Goal: Task Accomplishment & Management: Manage account settings

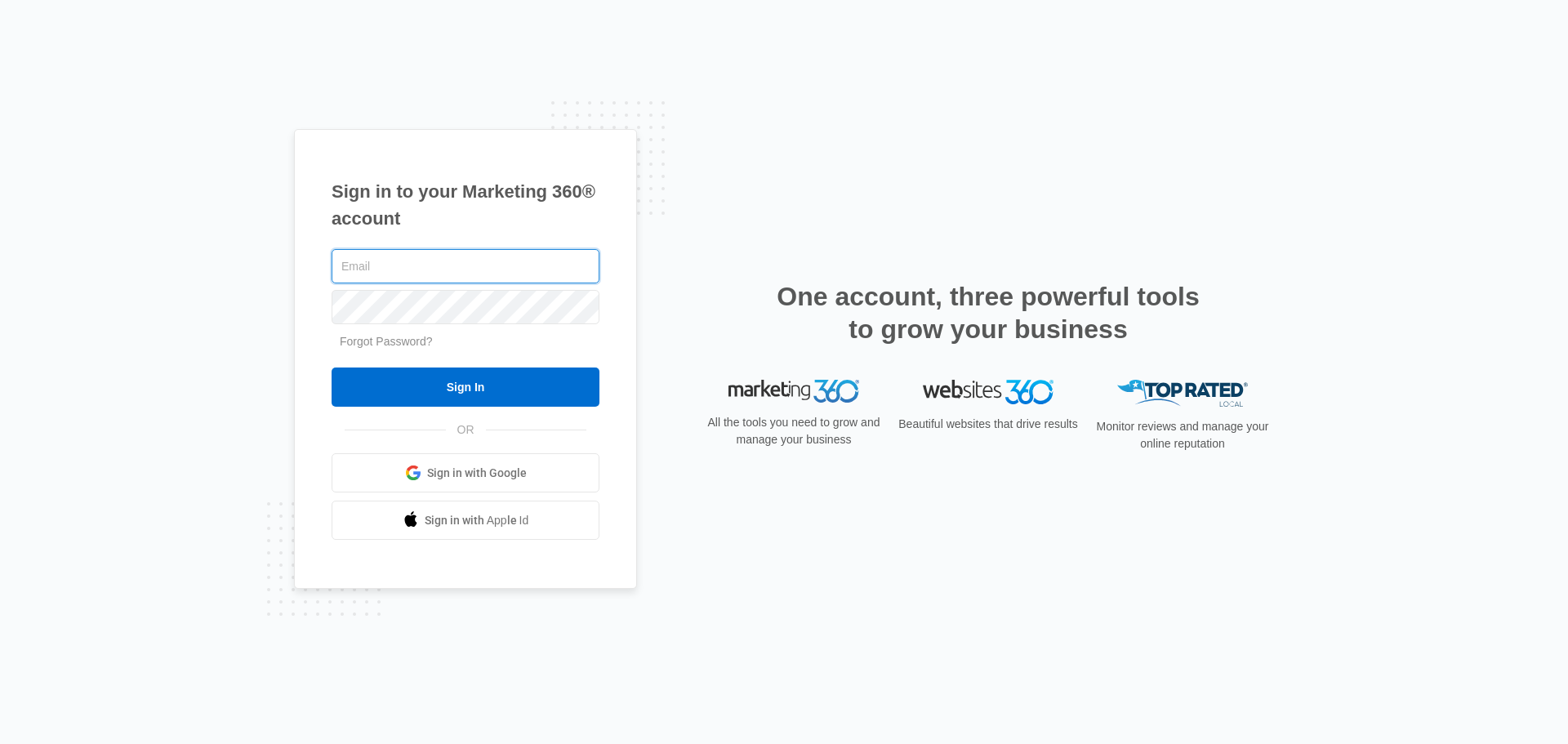
click at [386, 263] on input "text" at bounding box center [466, 266] width 268 height 34
click at [386, 264] on input "text" at bounding box center [466, 266] width 268 height 34
click at [832, 125] on div "Sign in to your Marketing 360® account Forgot Password? Sign In OR Sign in with…" at bounding box center [784, 372] width 1568 height 744
click at [470, 254] on input "text" at bounding box center [466, 266] width 268 height 34
type input "[EMAIL_ADDRESS][DOMAIN_NAME]"
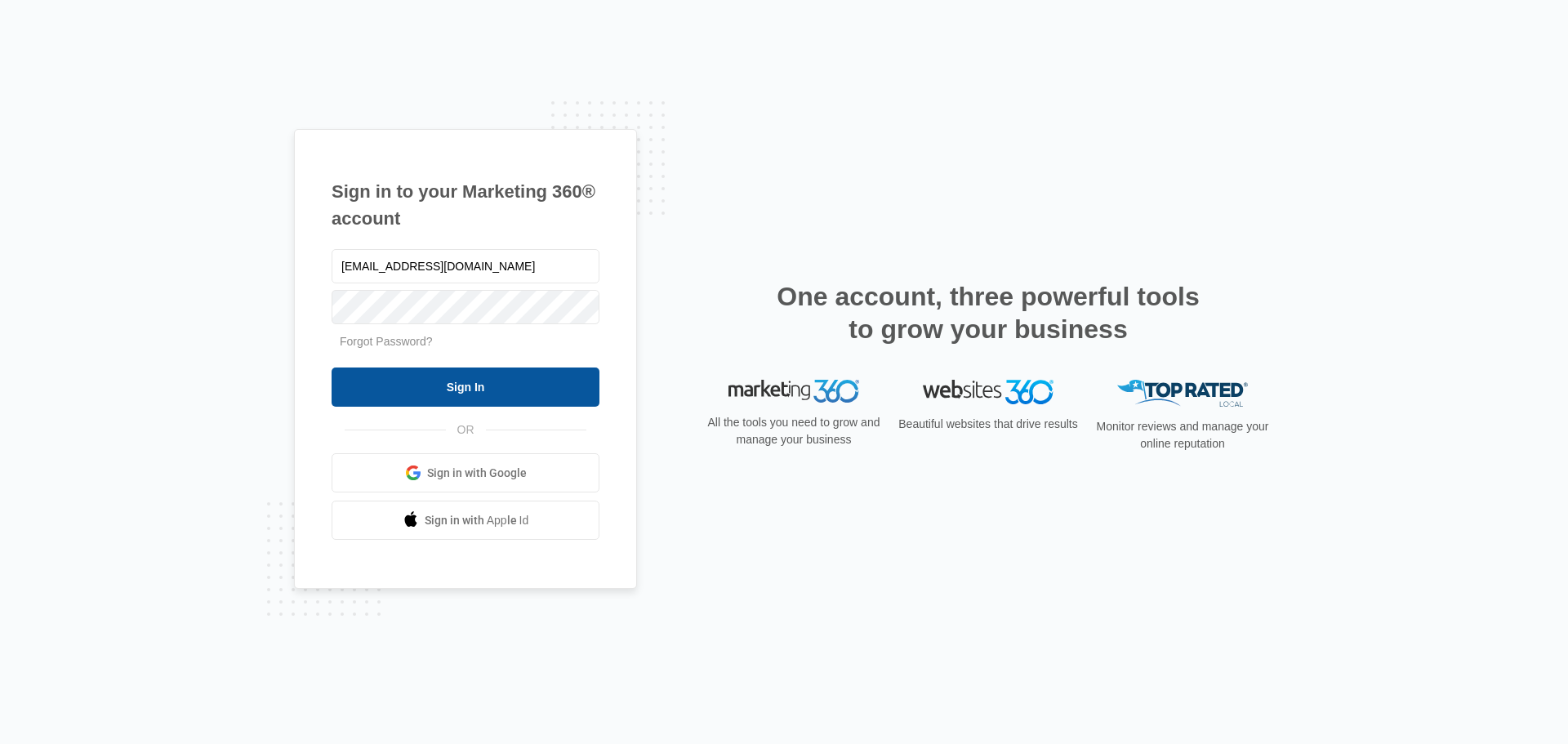
click at [460, 383] on input "Sign In" at bounding box center [466, 387] width 268 height 40
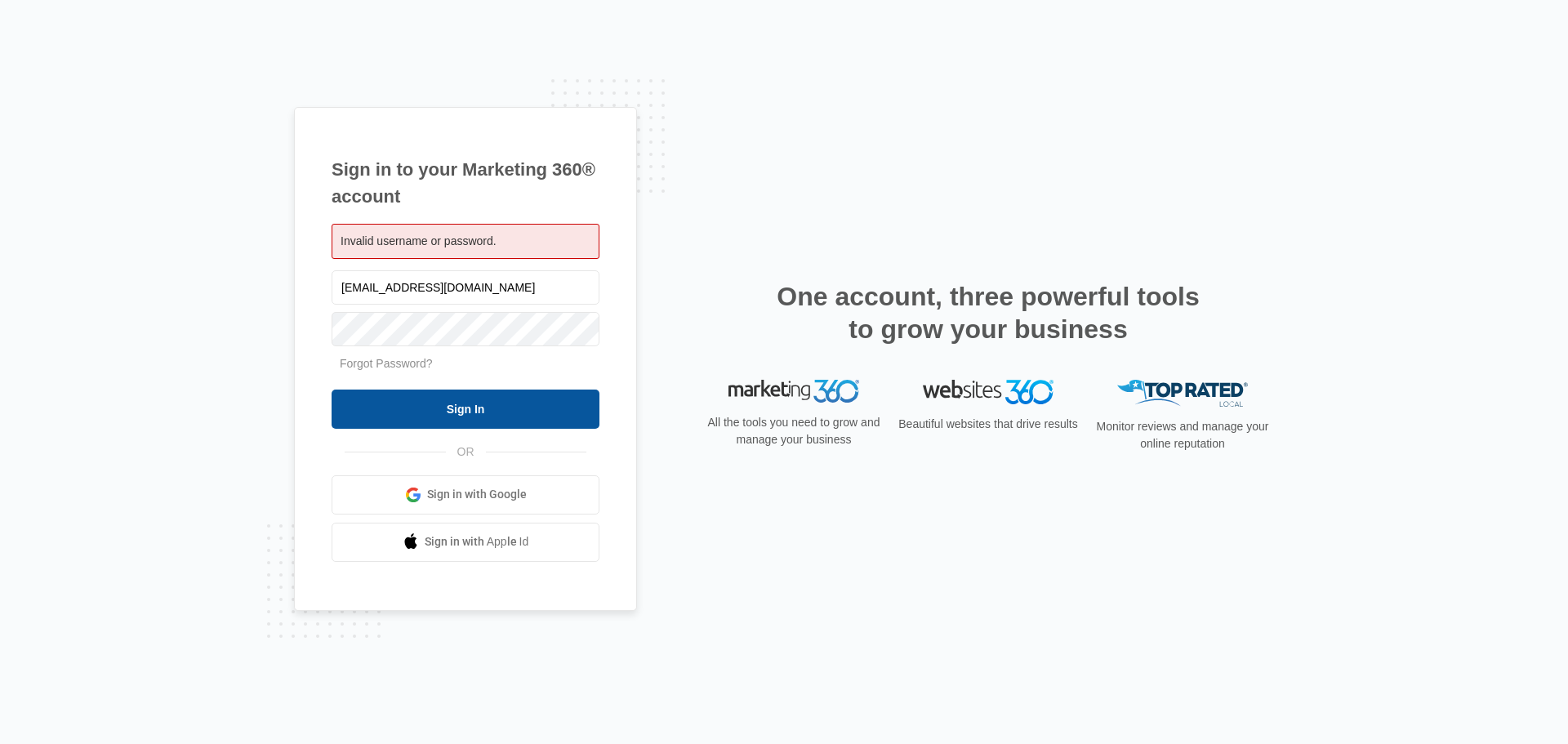
click at [412, 409] on input "Sign In" at bounding box center [466, 409] width 268 height 40
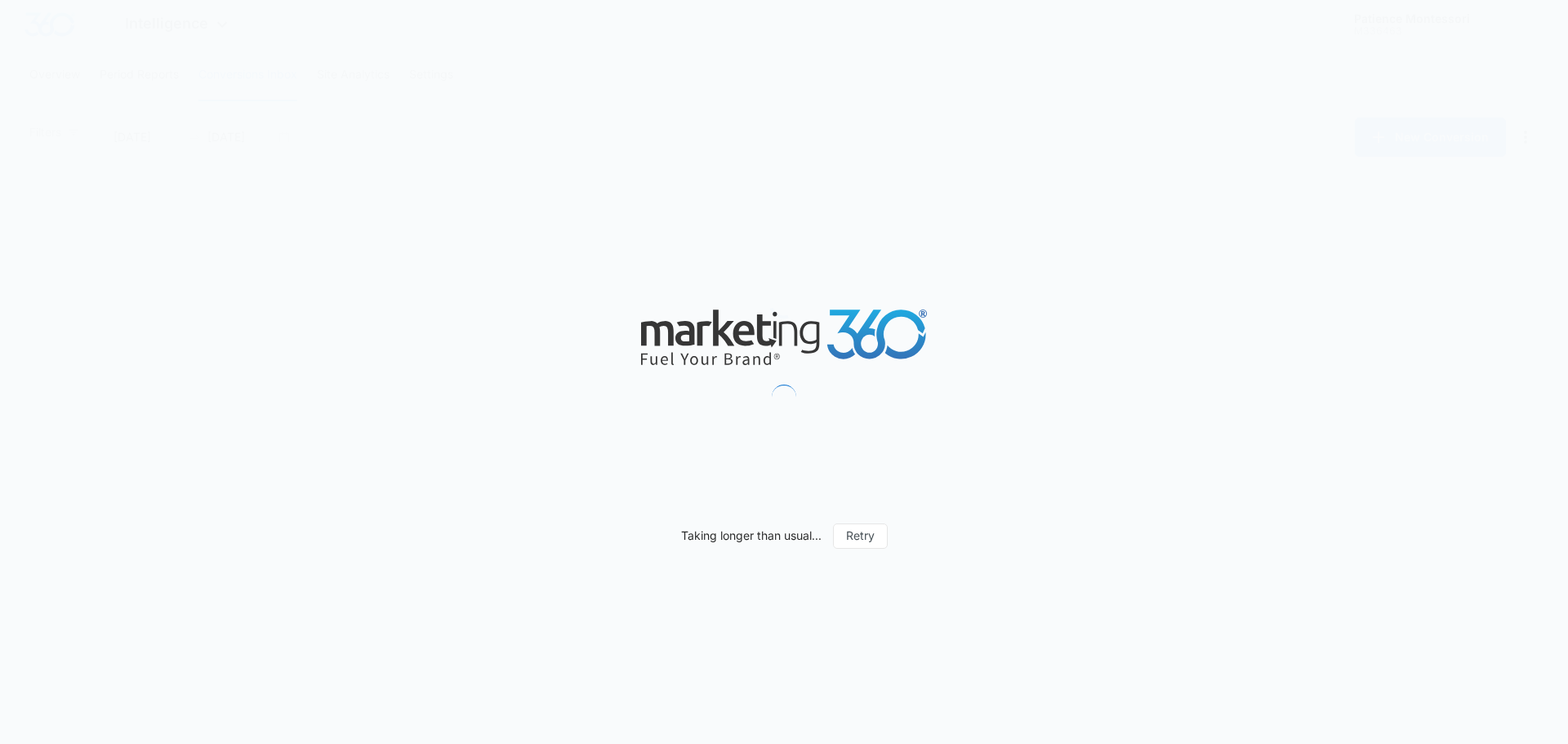
type input "[DATE]"
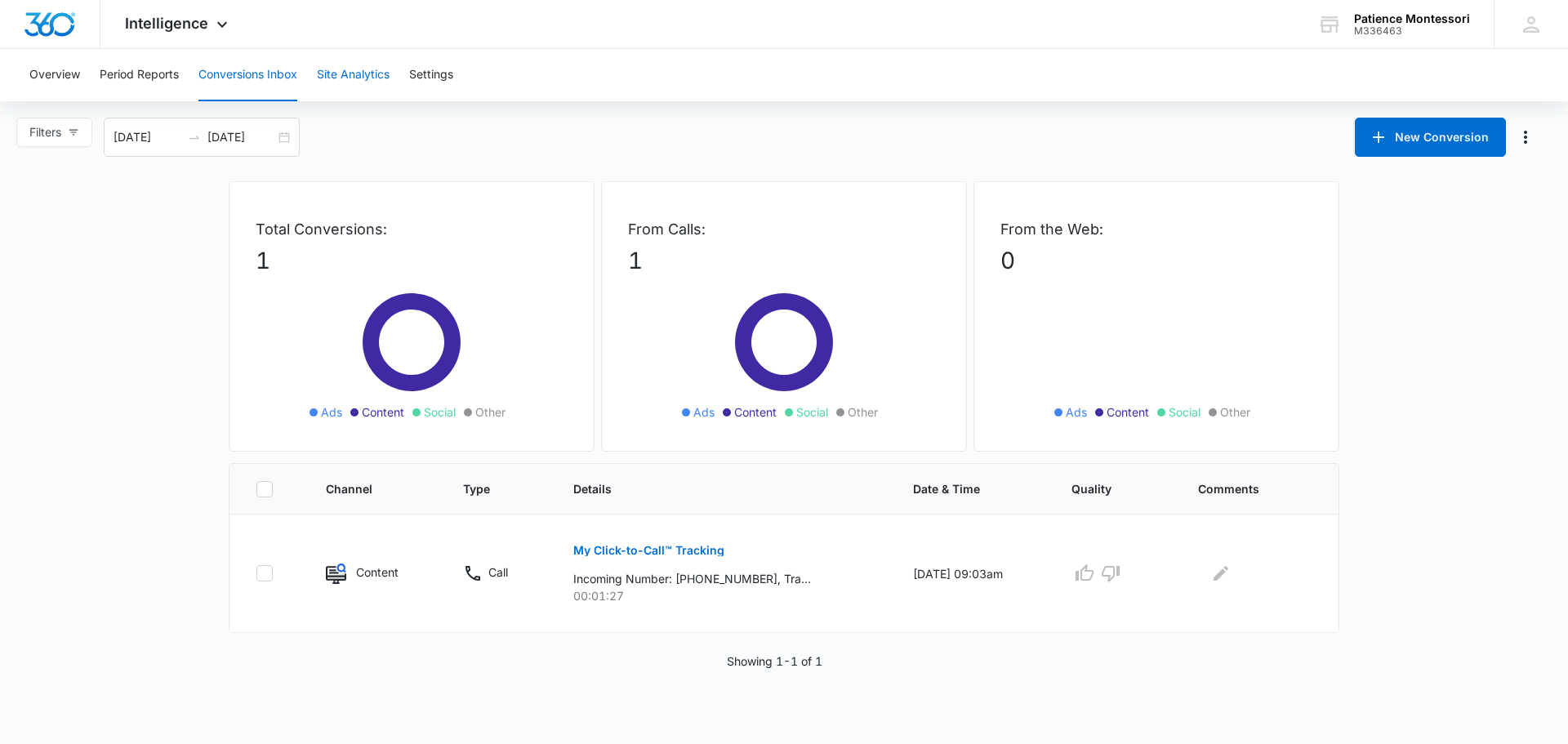
click at [360, 71] on button "Site Analytics" at bounding box center [353, 75] width 73 height 53
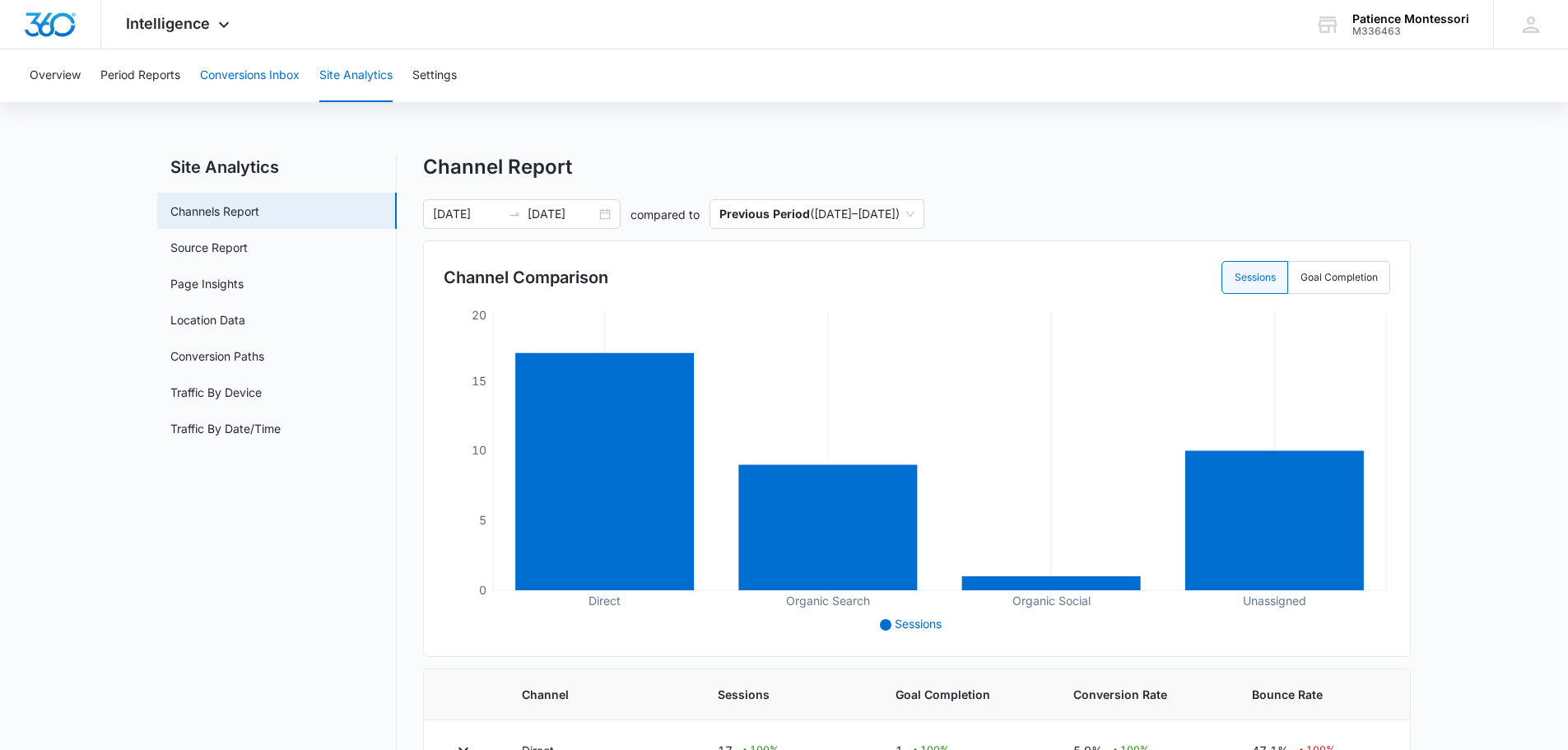
click at [267, 76] on button "Conversions Inbox" at bounding box center [249, 75] width 99 height 53
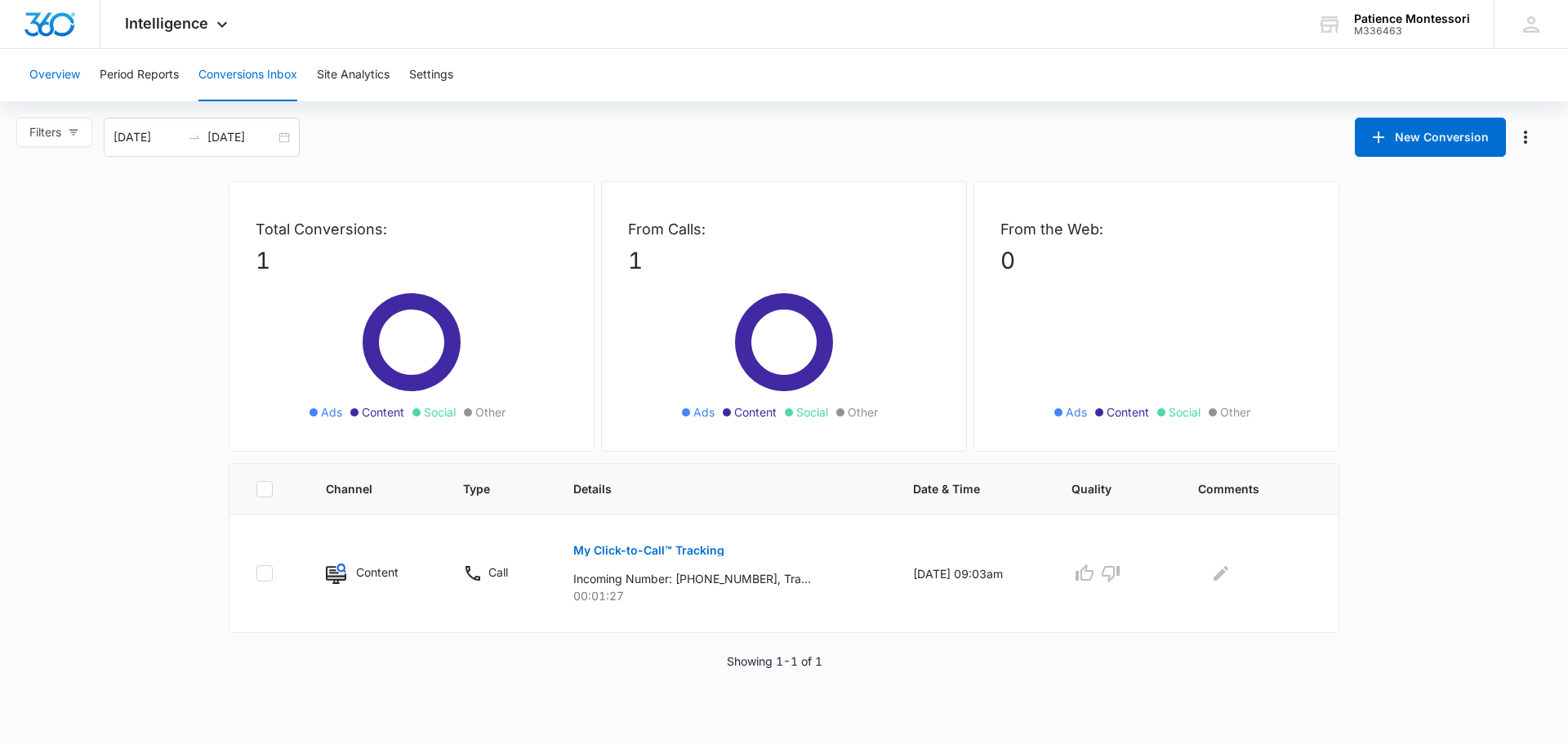
click at [53, 70] on button "Overview" at bounding box center [54, 75] width 51 height 53
